Goal: Information Seeking & Learning: Learn about a topic

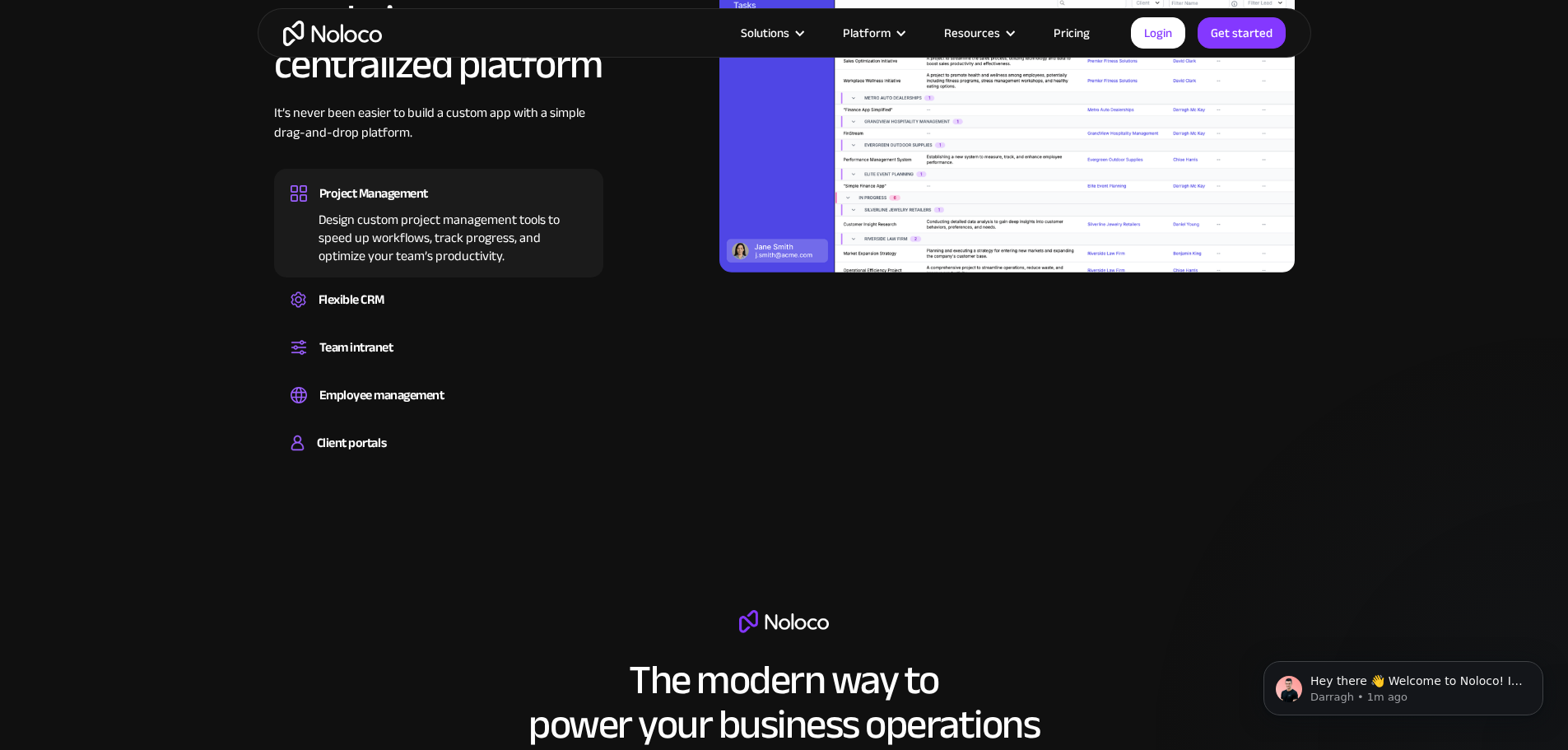
scroll to position [1563, 0]
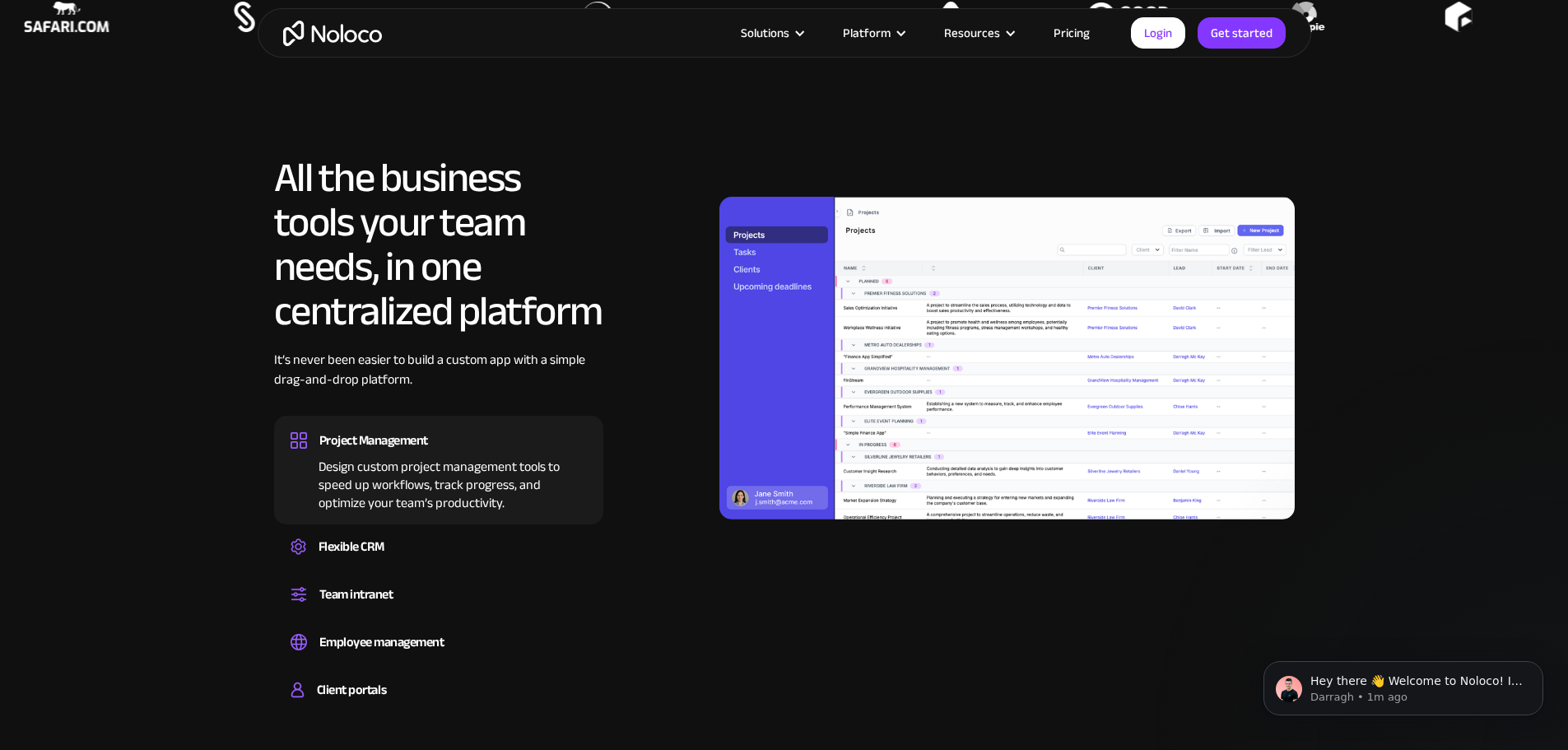
click at [886, 403] on img at bounding box center [1007, 358] width 575 height 323
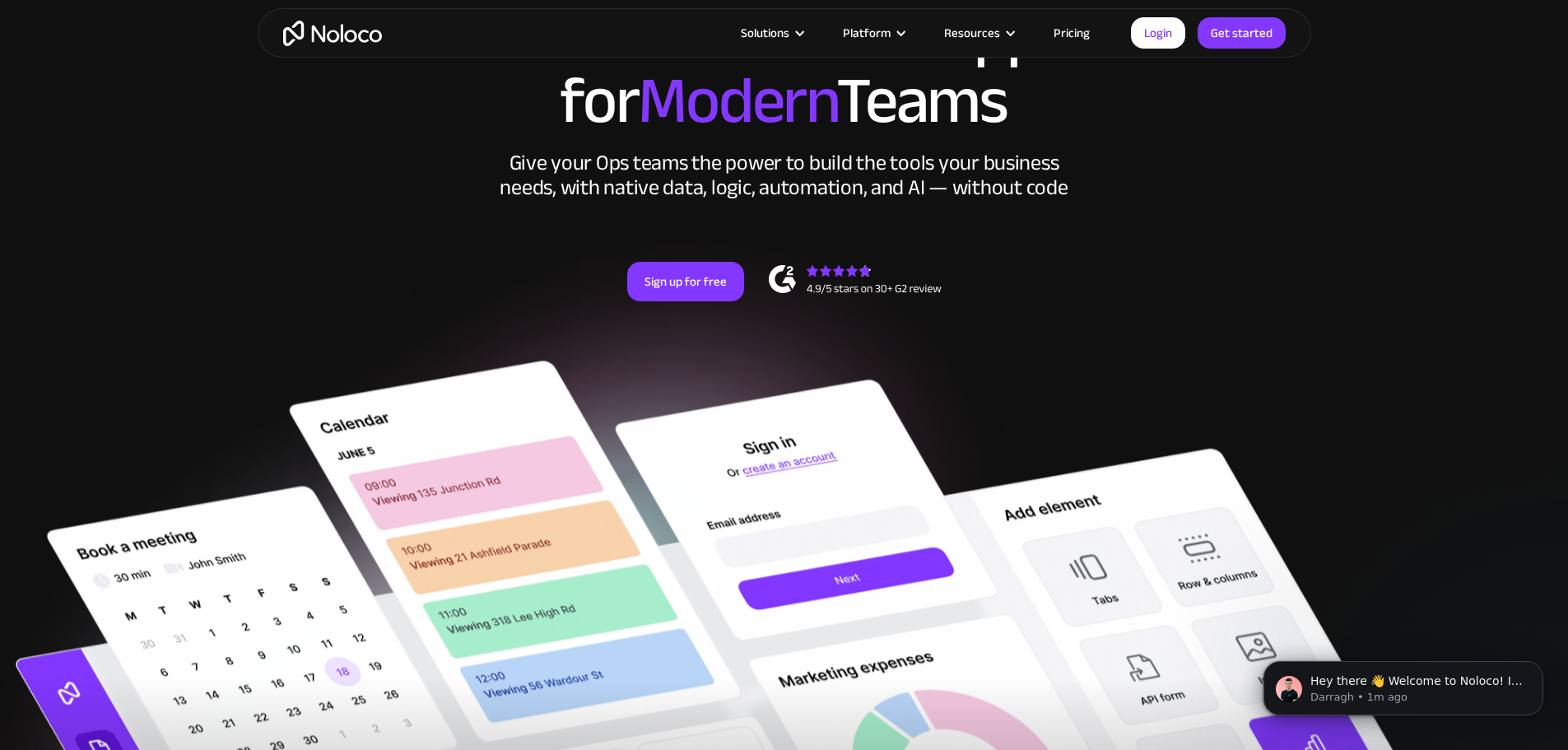
scroll to position [0, 0]
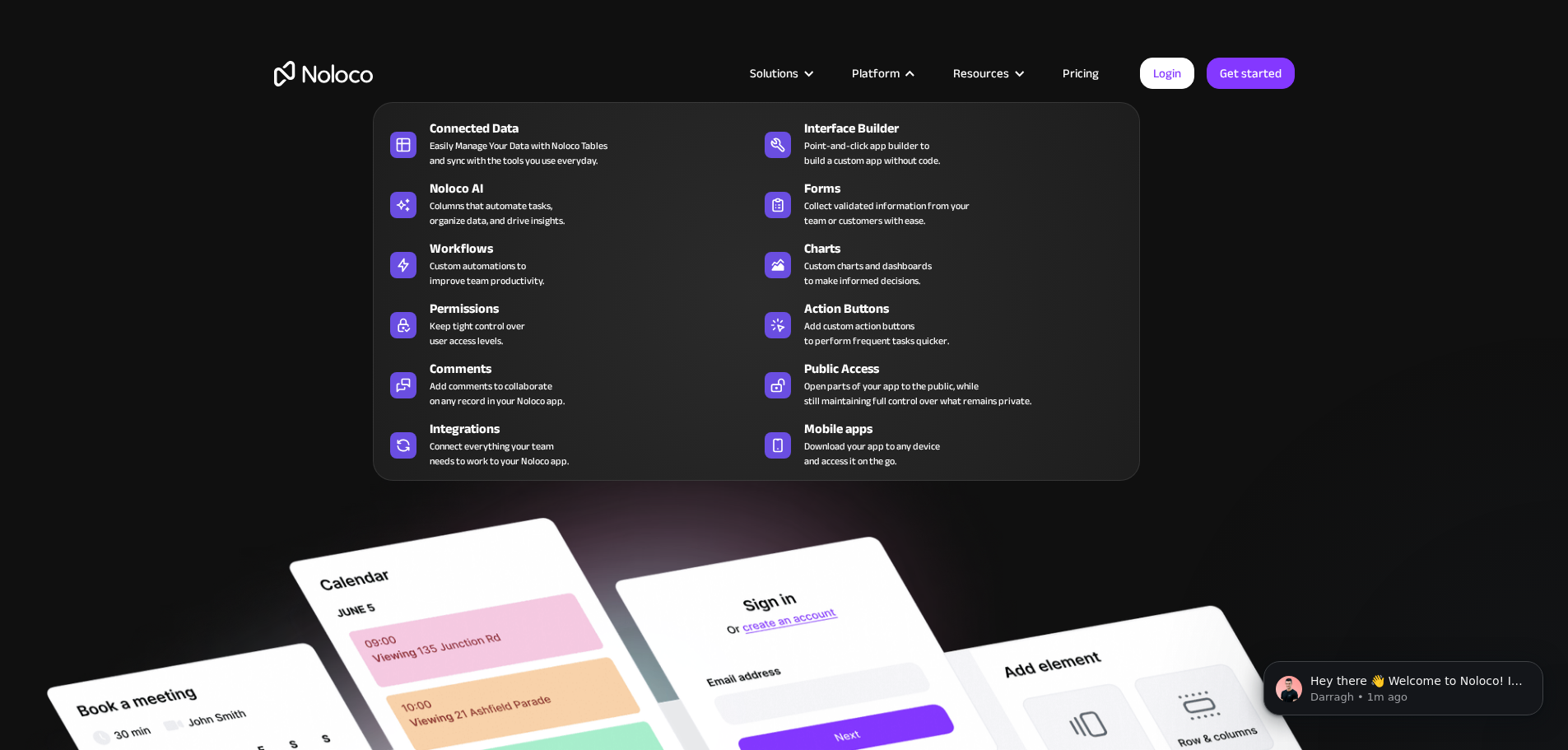
click at [910, 69] on div at bounding box center [910, 74] width 13 height 13
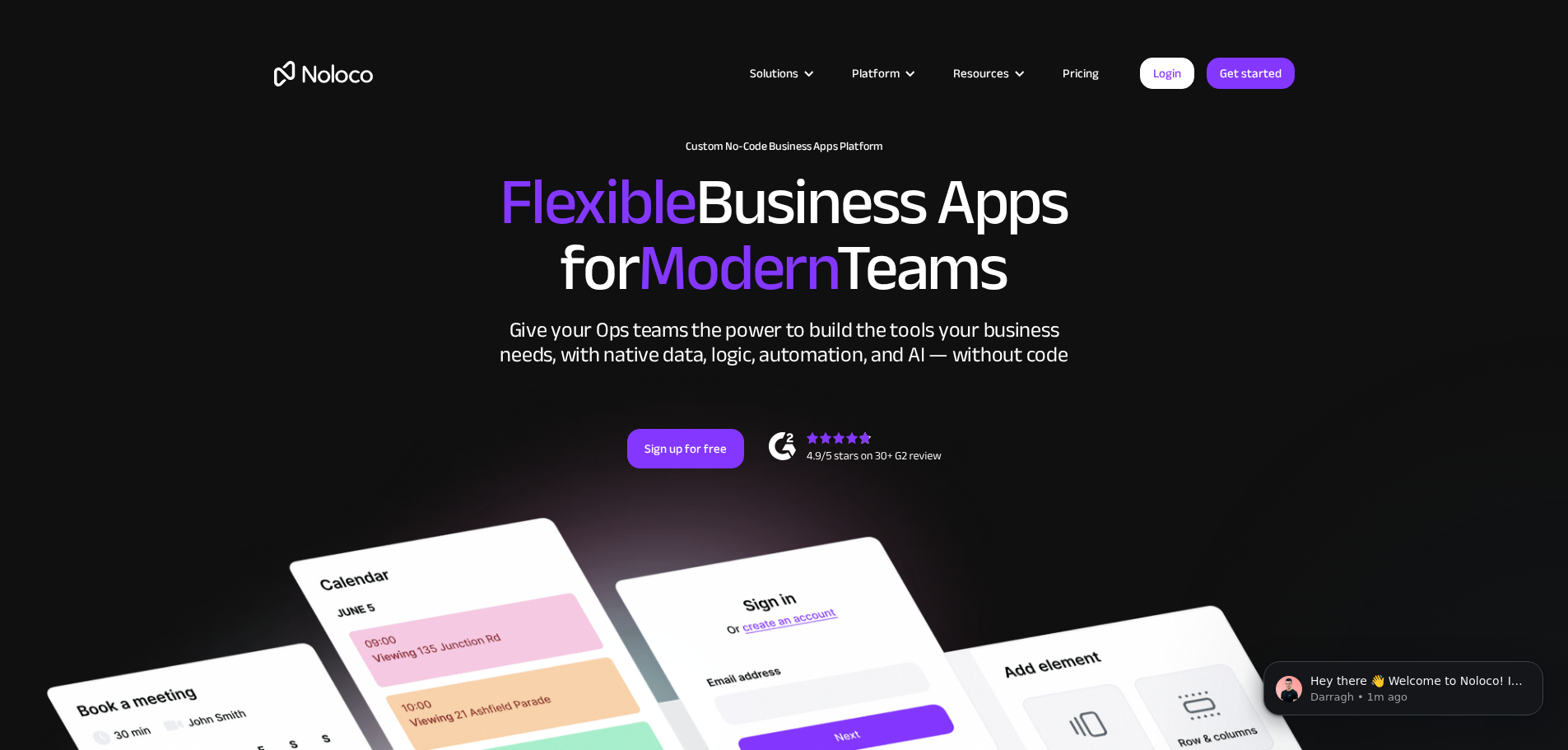
click at [910, 69] on div at bounding box center [910, 74] width 13 height 13
click at [1264, 214] on h2 "Flexible Business Apps for Modern Teams" at bounding box center [784, 236] width 1021 height 132
drag, startPoint x: 353, startPoint y: 76, endPoint x: 325, endPoint y: 73, distance: 28.2
click at [325, 73] on div "Solutions Use Cases Business Types Project Management Keep track of customers, …" at bounding box center [784, 90] width 1053 height 97
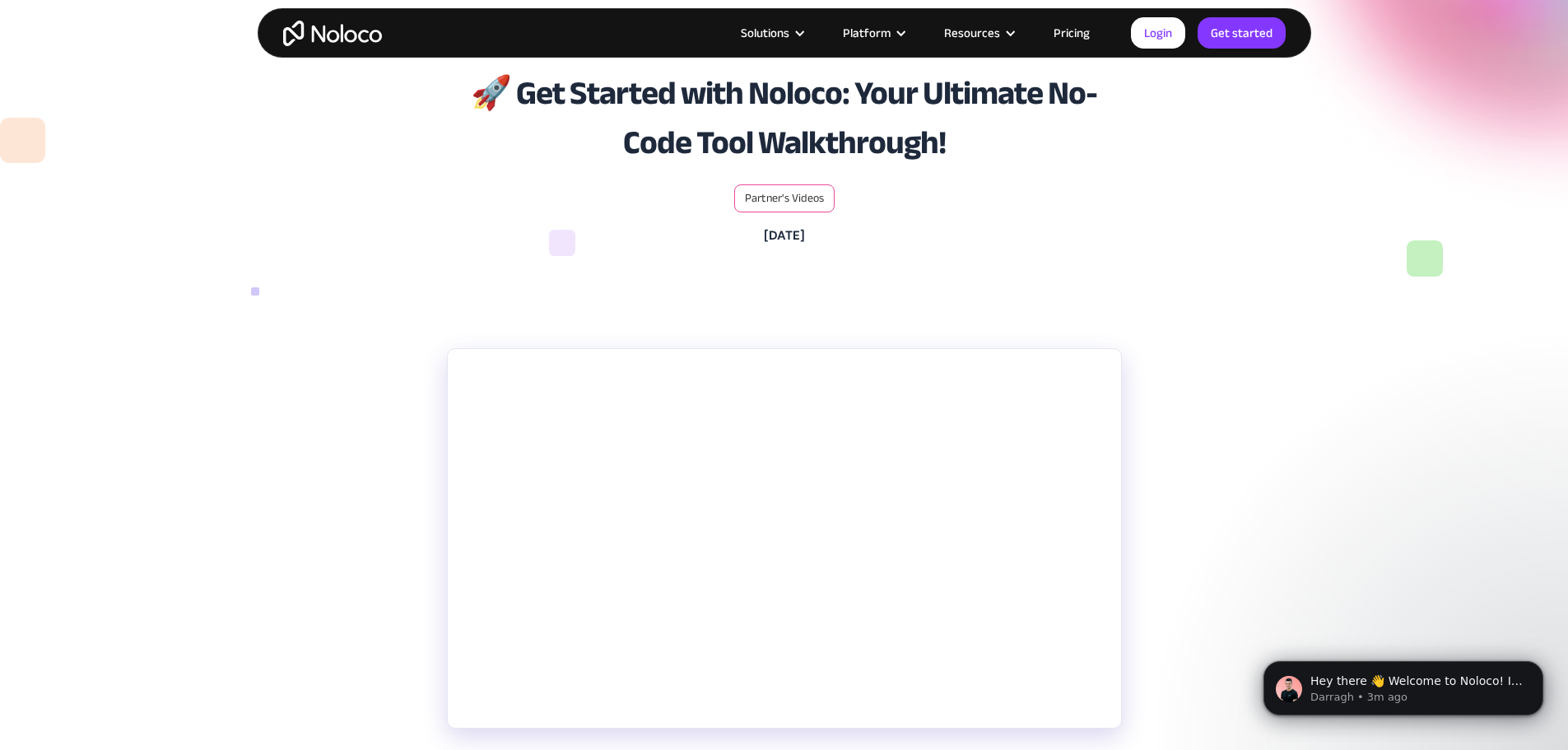
scroll to position [247, 0]
